Goal: Information Seeking & Learning: Learn about a topic

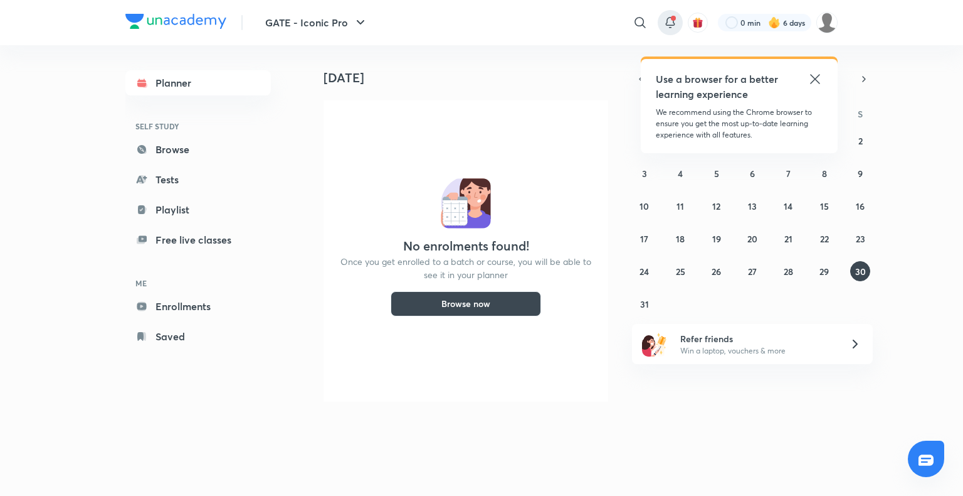
click at [674, 18] on span at bounding box center [673, 18] width 5 height 5
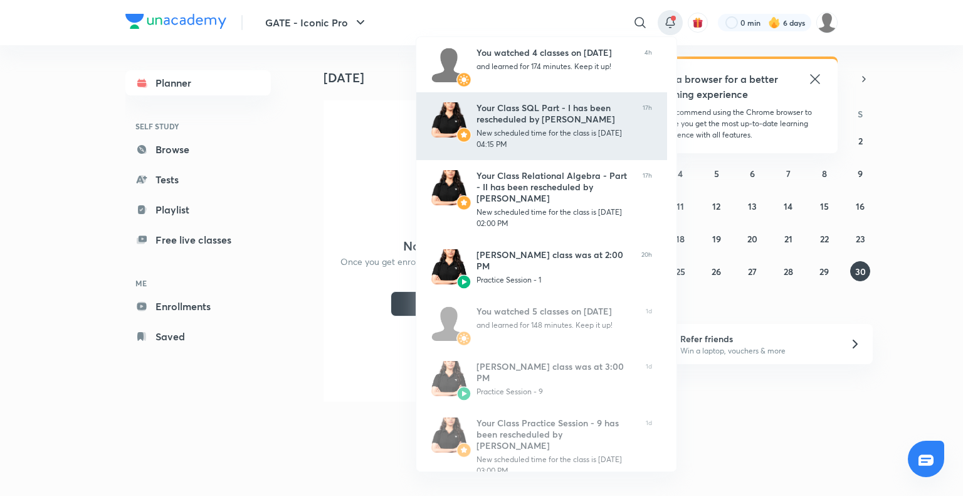
click at [566, 114] on div "Your Class SQL Part - I has been rescheduled by Sanskriti Mishra" at bounding box center [555, 113] width 156 height 23
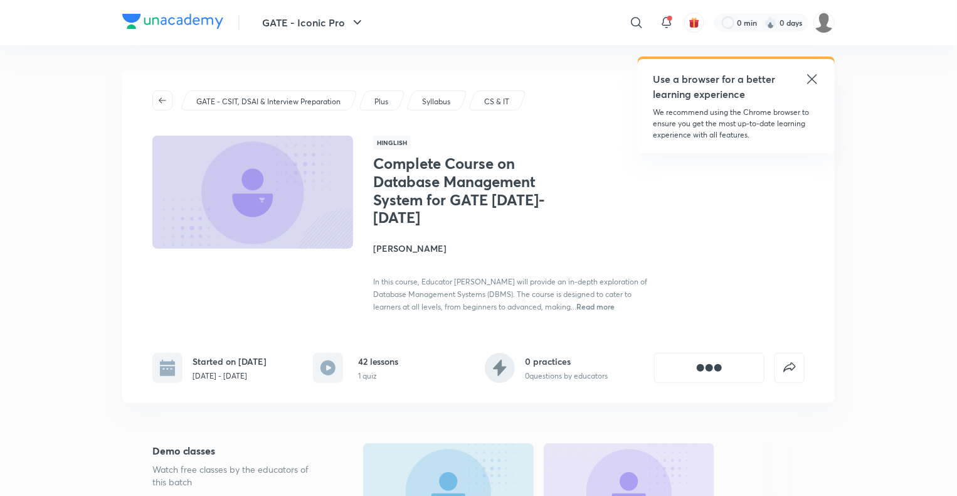
click at [162, 107] on button "button" at bounding box center [162, 100] width 20 height 20
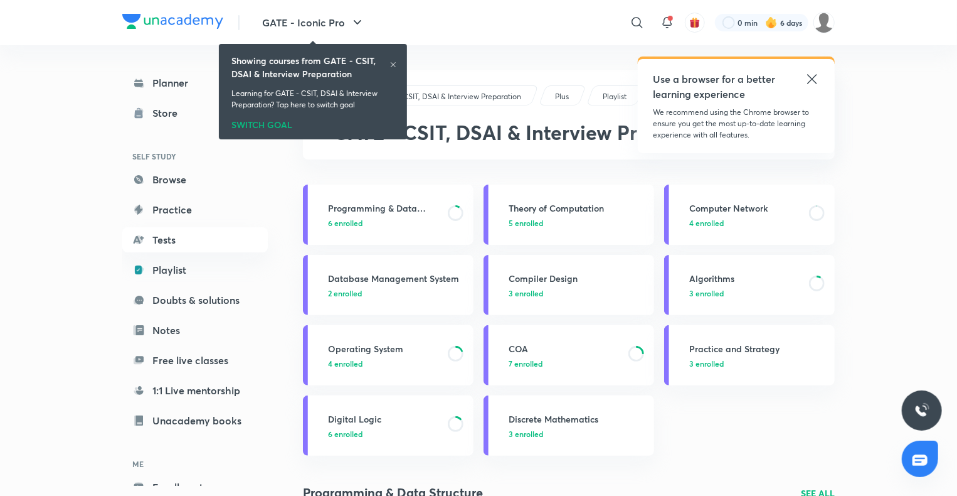
click at [396, 61] on icon at bounding box center [394, 65] width 8 height 8
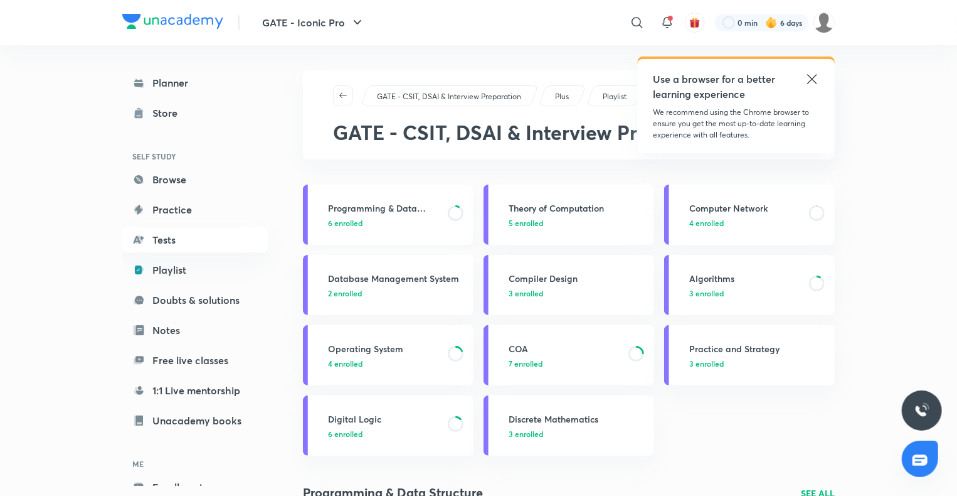
click at [363, 215] on div "Programming & Data Structure 6 enrolled" at bounding box center [397, 214] width 138 height 27
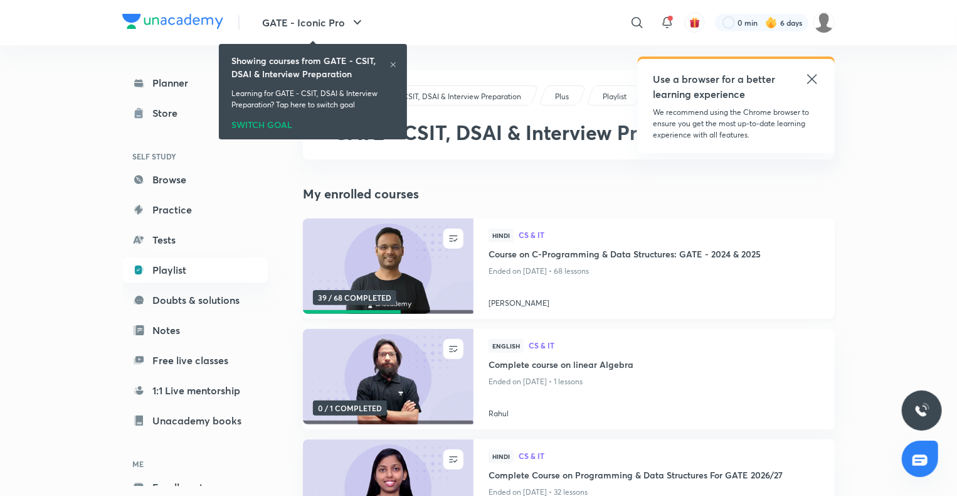
click at [514, 256] on h4 "Course on C-Programming & Data Structures: GATE - 2024 & 2025" at bounding box center [654, 255] width 331 height 16
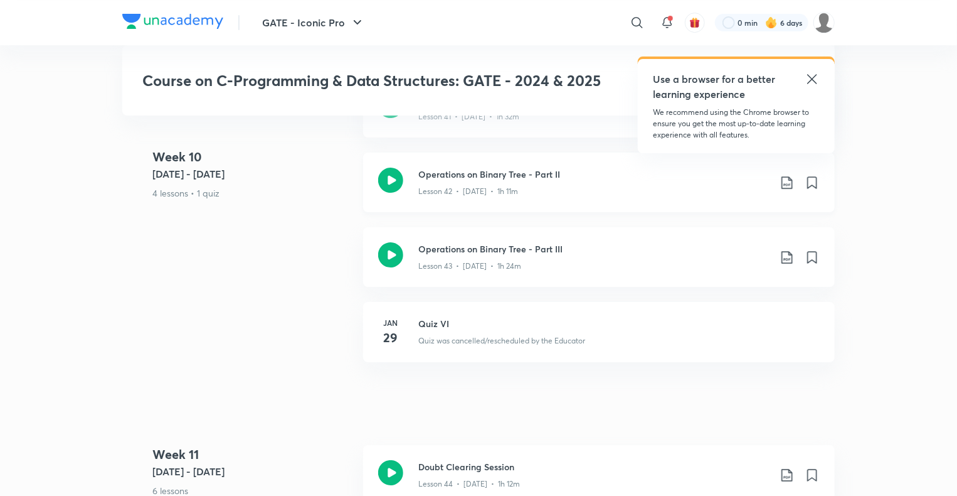
scroll to position [4431, 0]
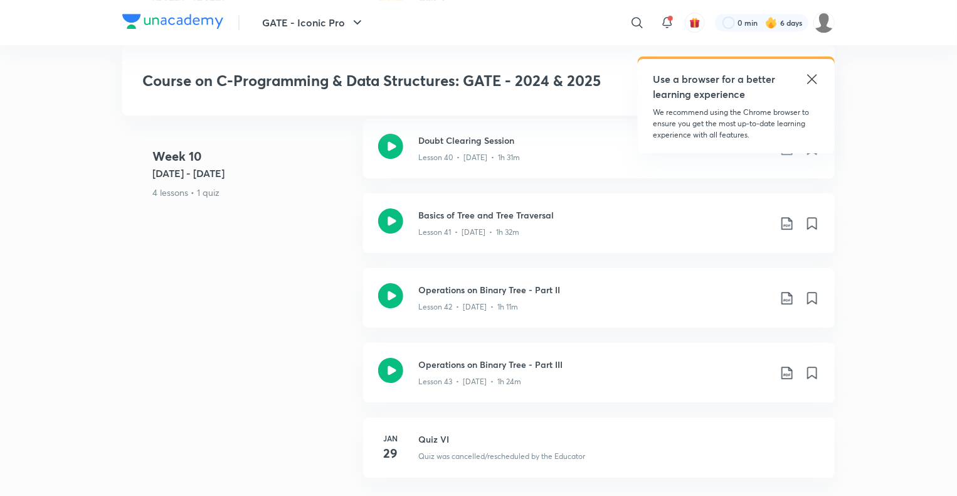
click at [815, 77] on icon at bounding box center [812, 79] width 15 height 15
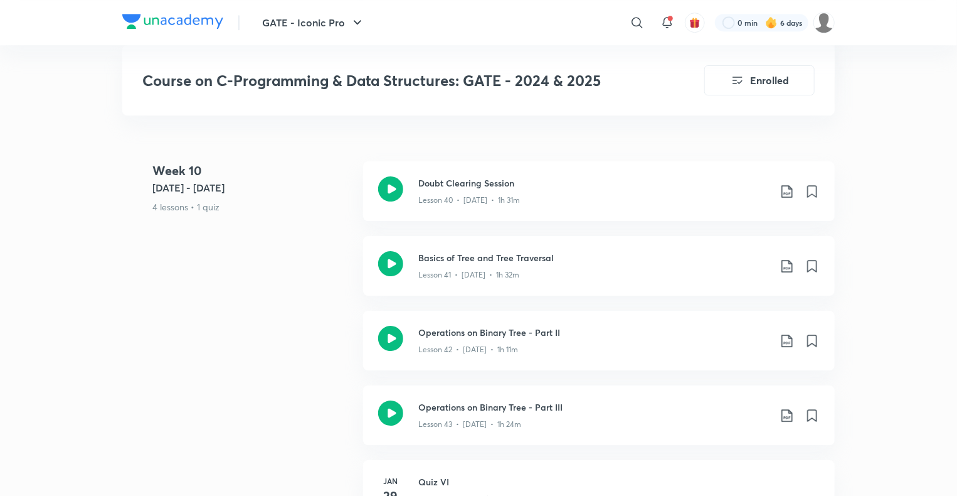
scroll to position [4454, 0]
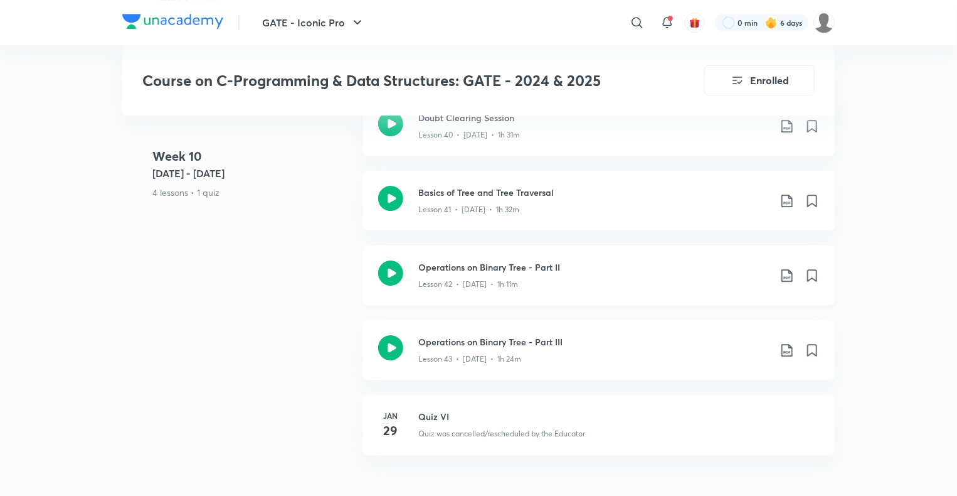
click at [499, 260] on h3 "Operations on Binary Tree - Part II" at bounding box center [593, 266] width 351 height 13
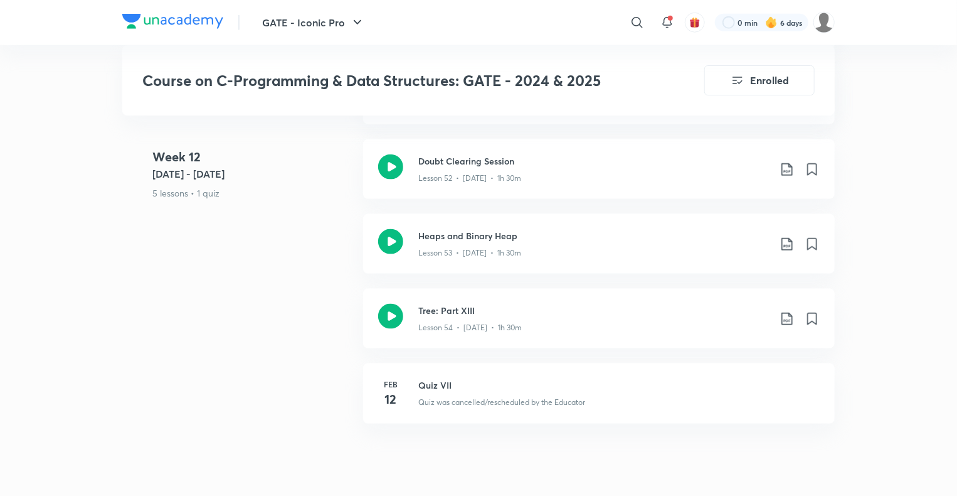
scroll to position [5548, 0]
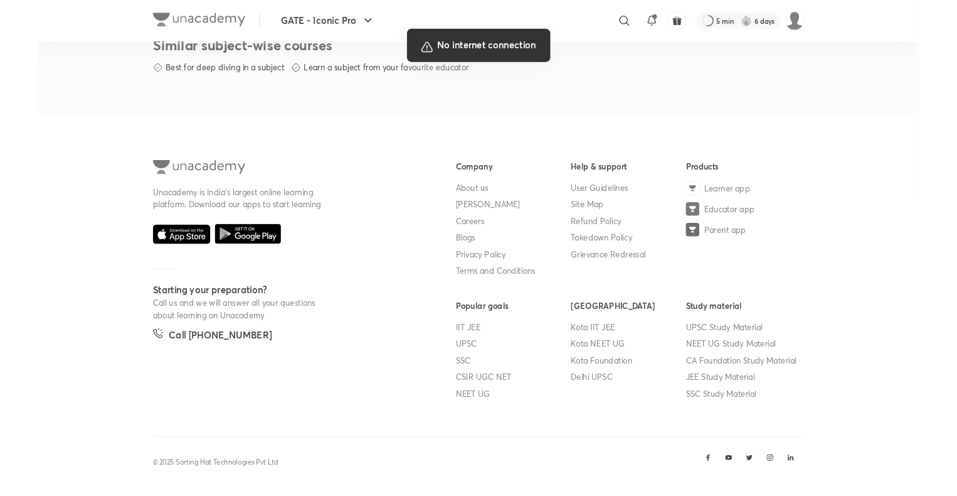
scroll to position [651, 0]
